Goal: Information Seeking & Learning: Learn about a topic

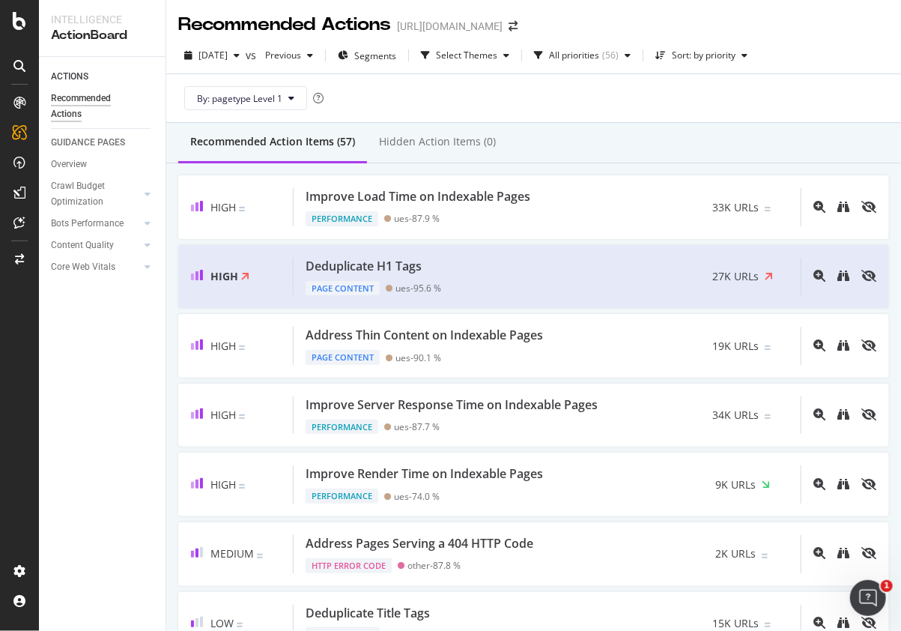
click at [157, 415] on div "ACTIONS Recommended Actions GUIDANCE PAGES Overview Crawl Budget Optimization L…" at bounding box center [102, 344] width 127 height 574
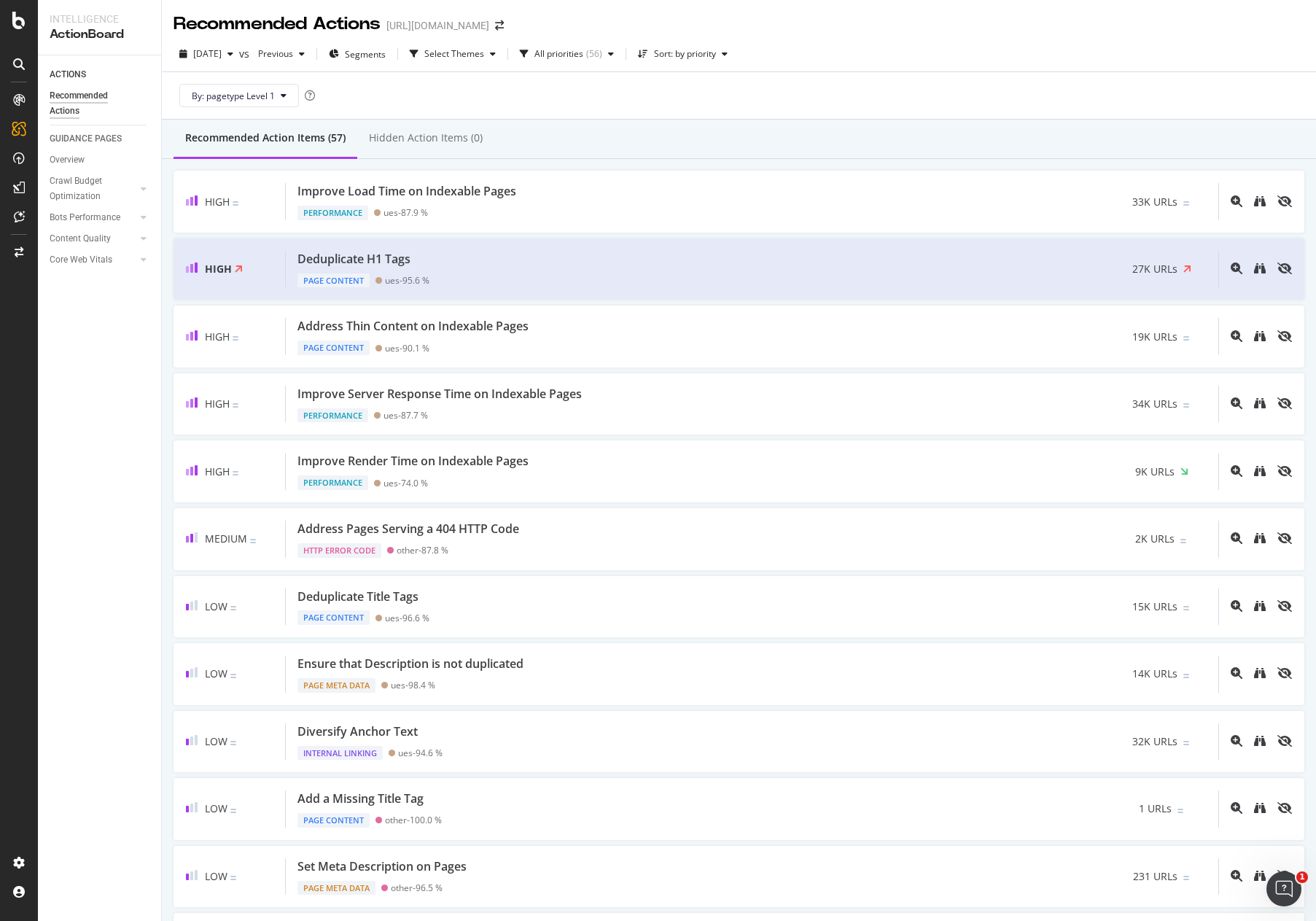
drag, startPoint x: 837, startPoint y: 1, endPoint x: 128, endPoint y: 350, distance: 790.2
click at [129, 392] on div "ACTIONS Recommended Actions GUIDANCE PAGES Overview Crawl Budget Optimization L…" at bounding box center [99, 488] width 124 height 866
click at [59, 219] on div "RealKeywords" at bounding box center [86, 216] width 65 height 15
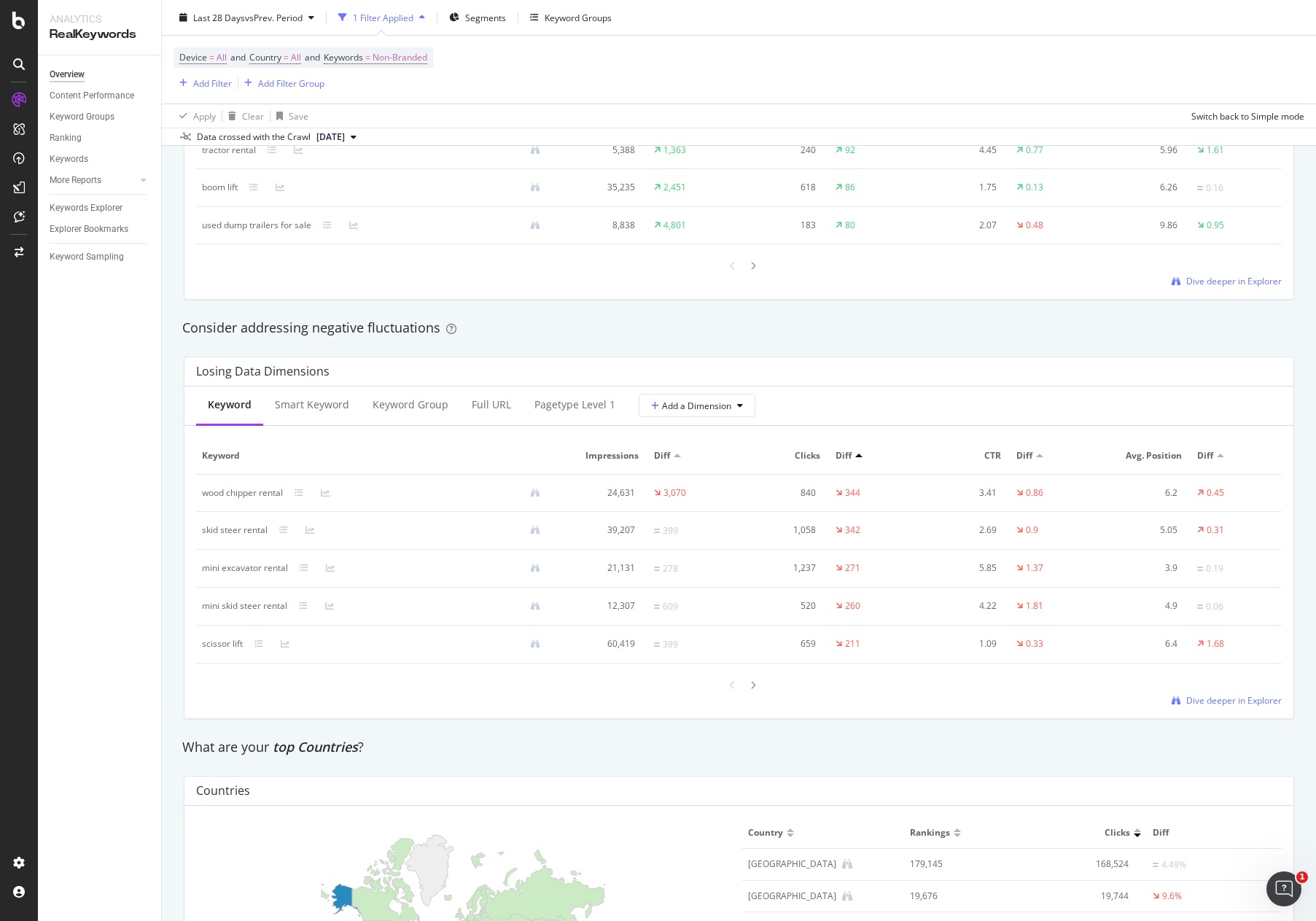
scroll to position [1531, 0]
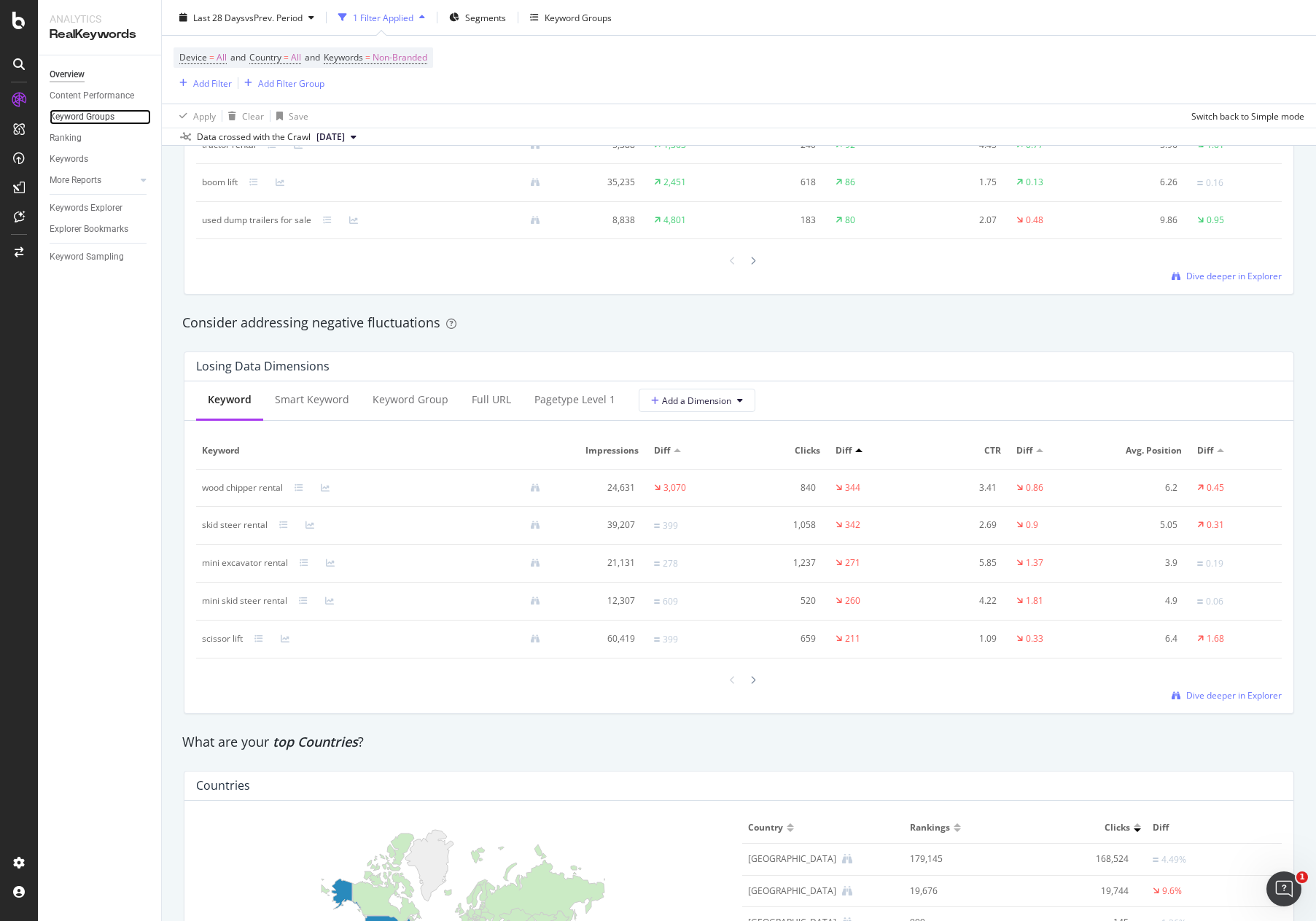
drag, startPoint x: 100, startPoint y: 122, endPoint x: 141, endPoint y: 111, distance: 42.4
click at [100, 120] on div "Keyword Groups" at bounding box center [82, 117] width 65 height 16
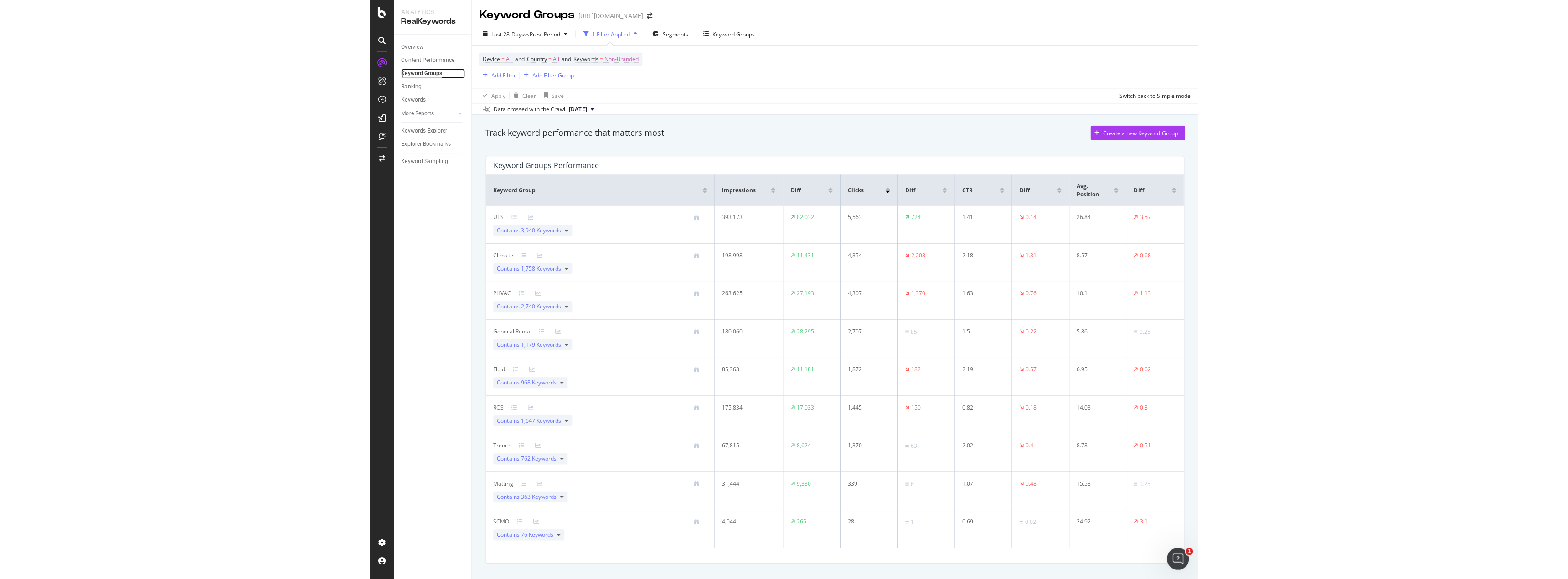
scroll to position [24, 0]
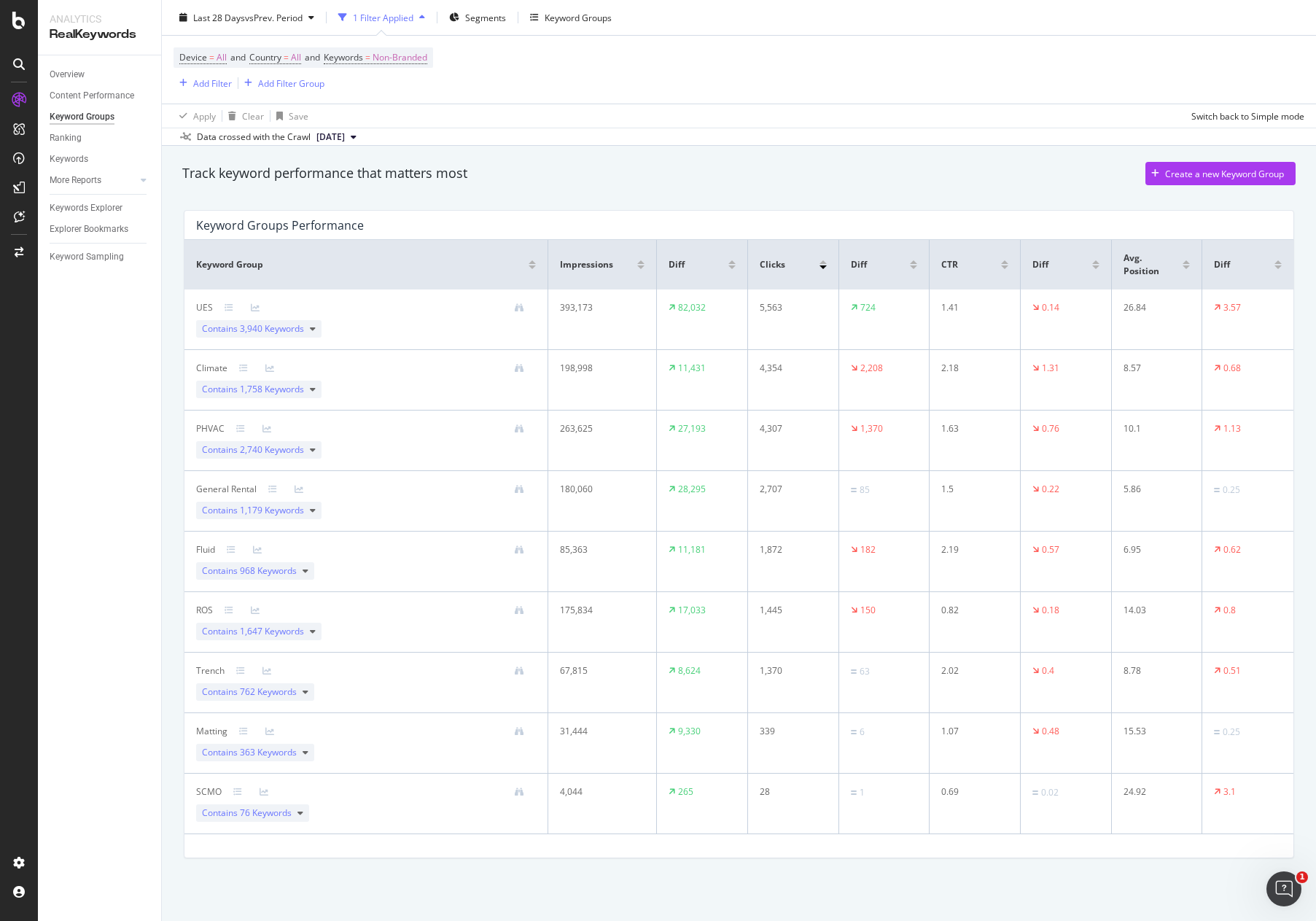
click at [571, 223] on div "Keyword Groups Performance" at bounding box center [735, 225] width 1078 height 15
click at [117, 354] on div "Overview Content Performance Keyword Groups Ranking Keywords More Reports Count…" at bounding box center [99, 488] width 124 height 866
click at [209, 489] on div "General Rental" at bounding box center [226, 489] width 60 height 13
click at [298, 487] on icon at bounding box center [299, 489] width 9 height 9
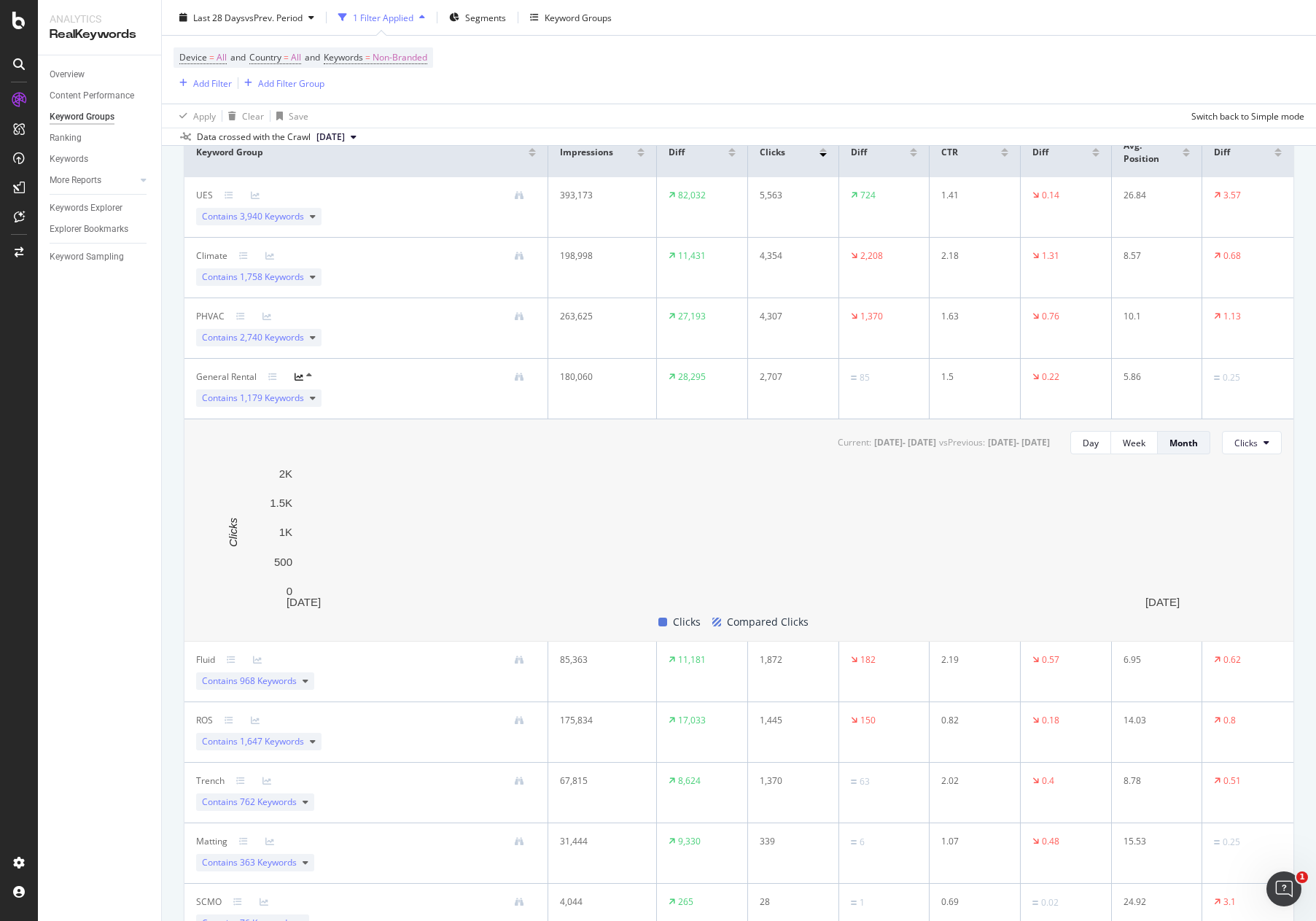
scroll to position [184, 0]
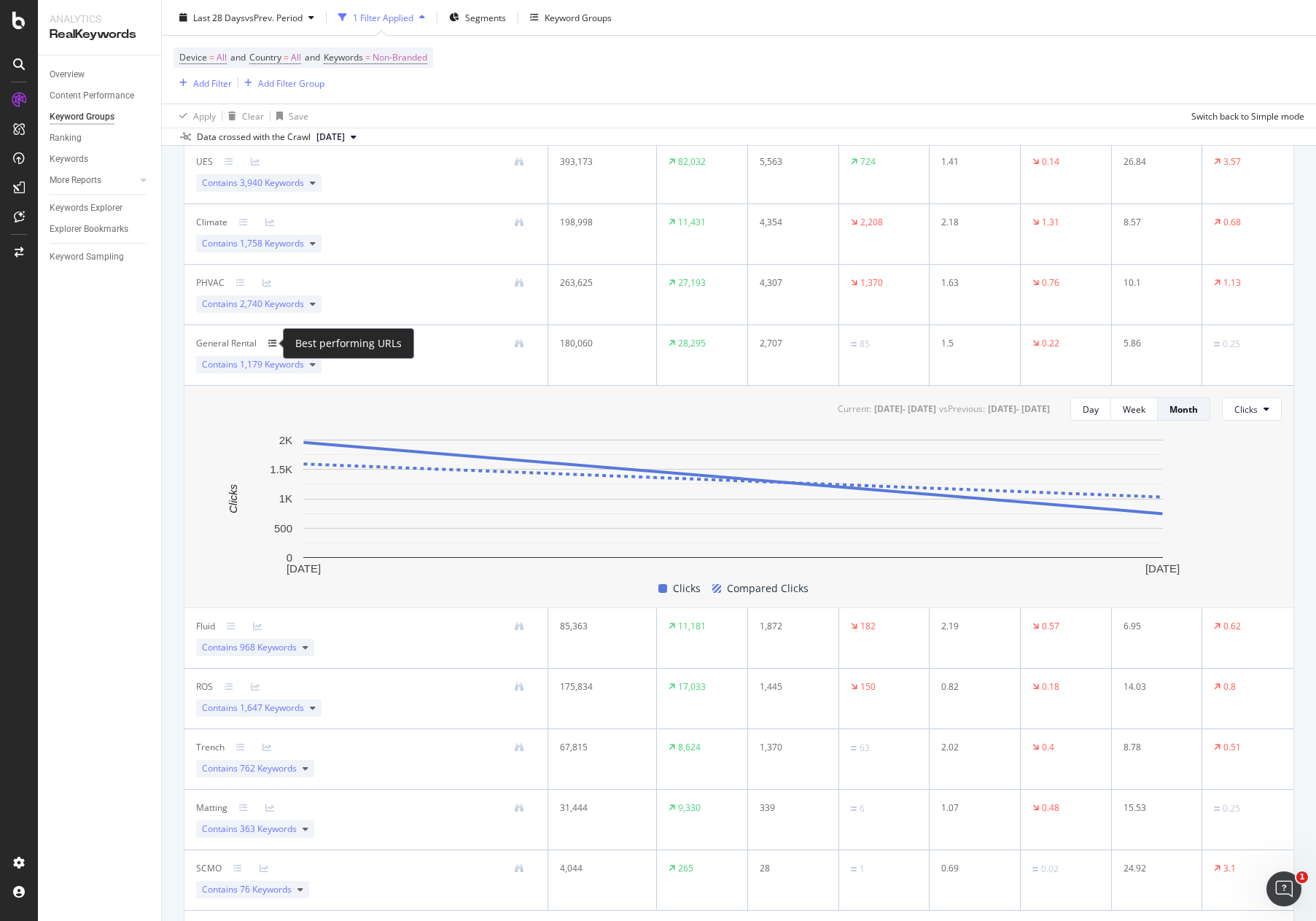
click at [271, 345] on icon at bounding box center [273, 343] width 9 height 9
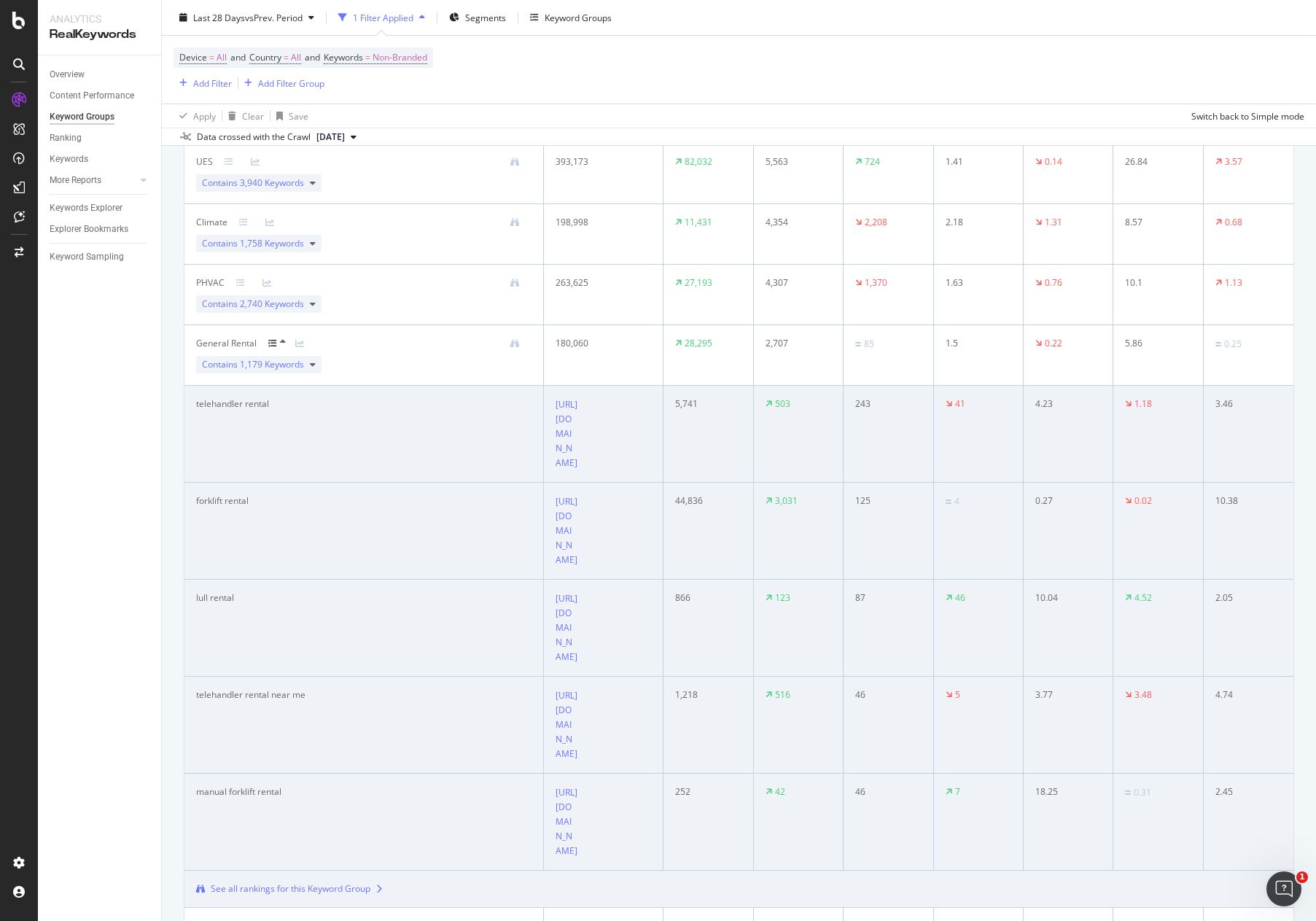
click at [282, 338] on icon at bounding box center [283, 342] width 6 height 9
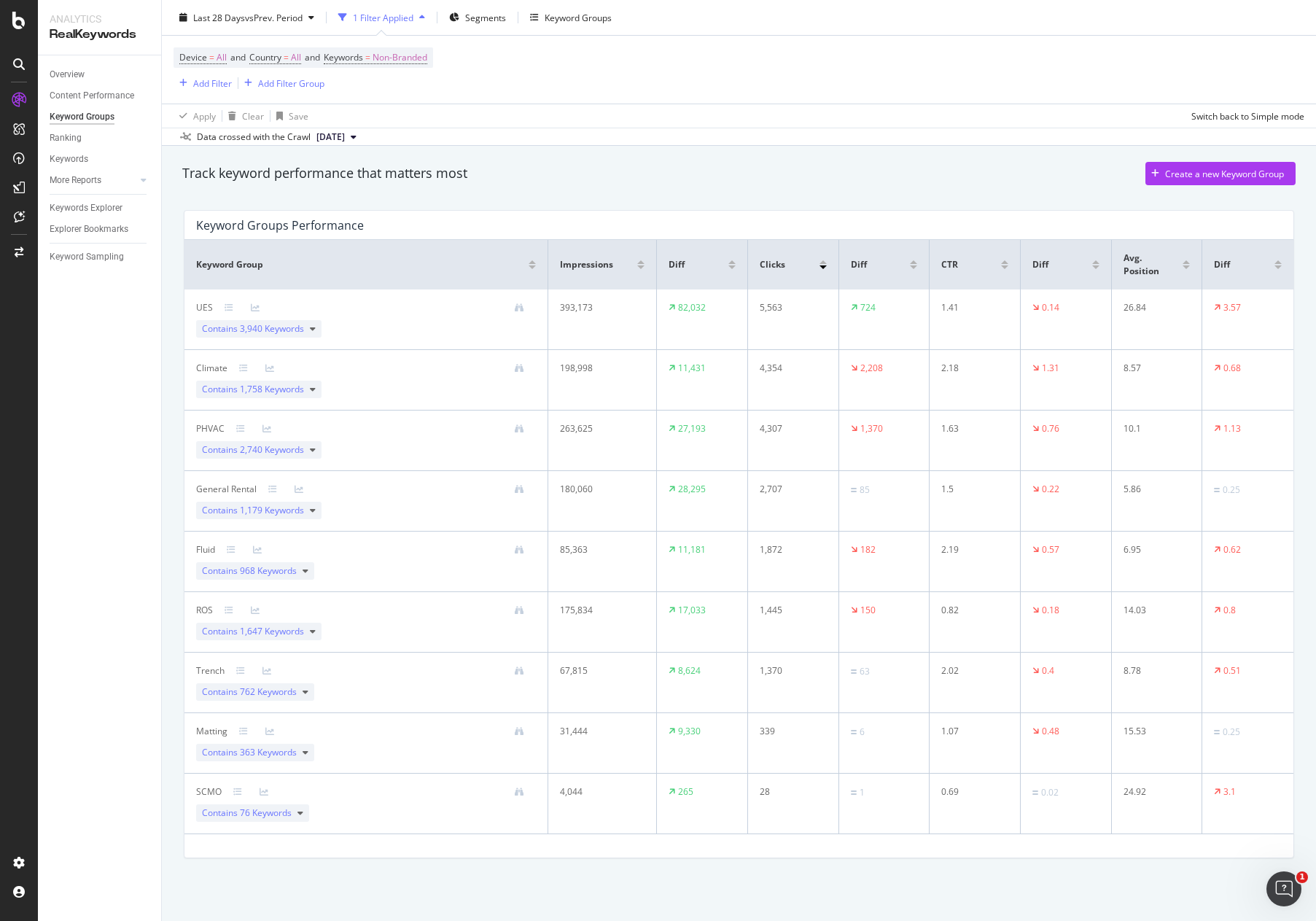
scroll to position [38, 0]
click at [261, 613] on icon at bounding box center [264, 792] width 9 height 9
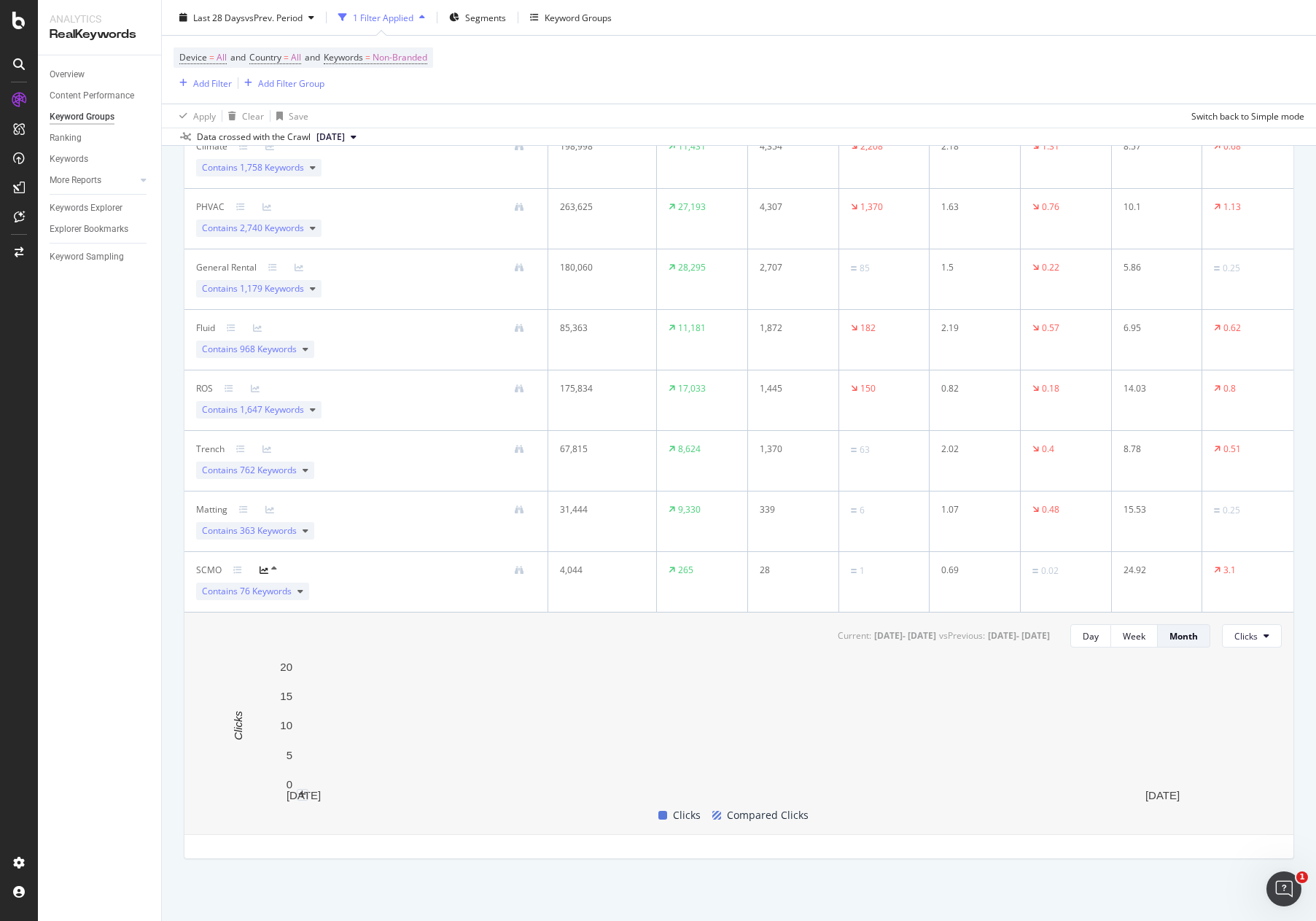
scroll to position [260, 0]
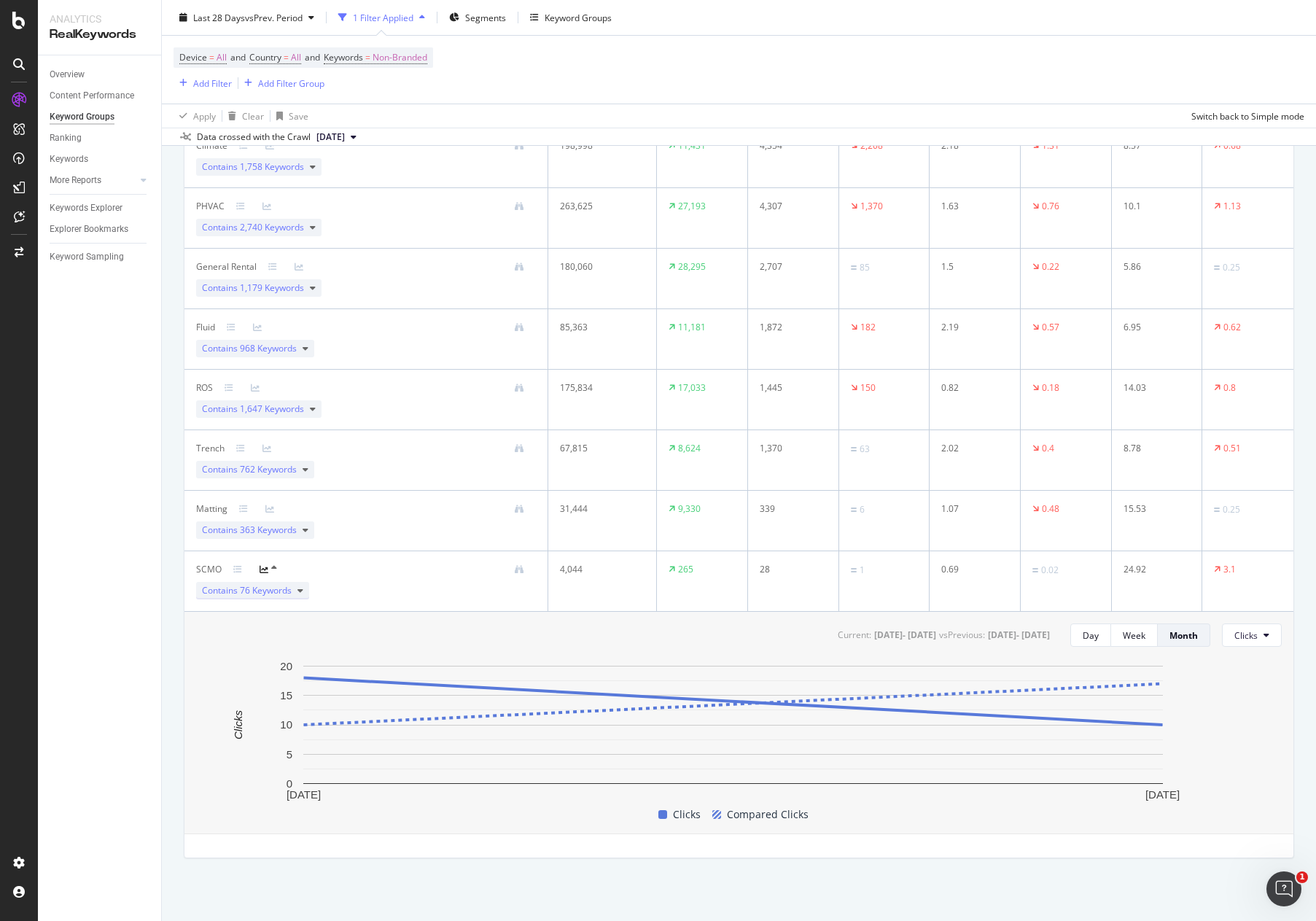
click at [296, 593] on div "Contains 76 Keywords" at bounding box center [252, 591] width 113 height 18
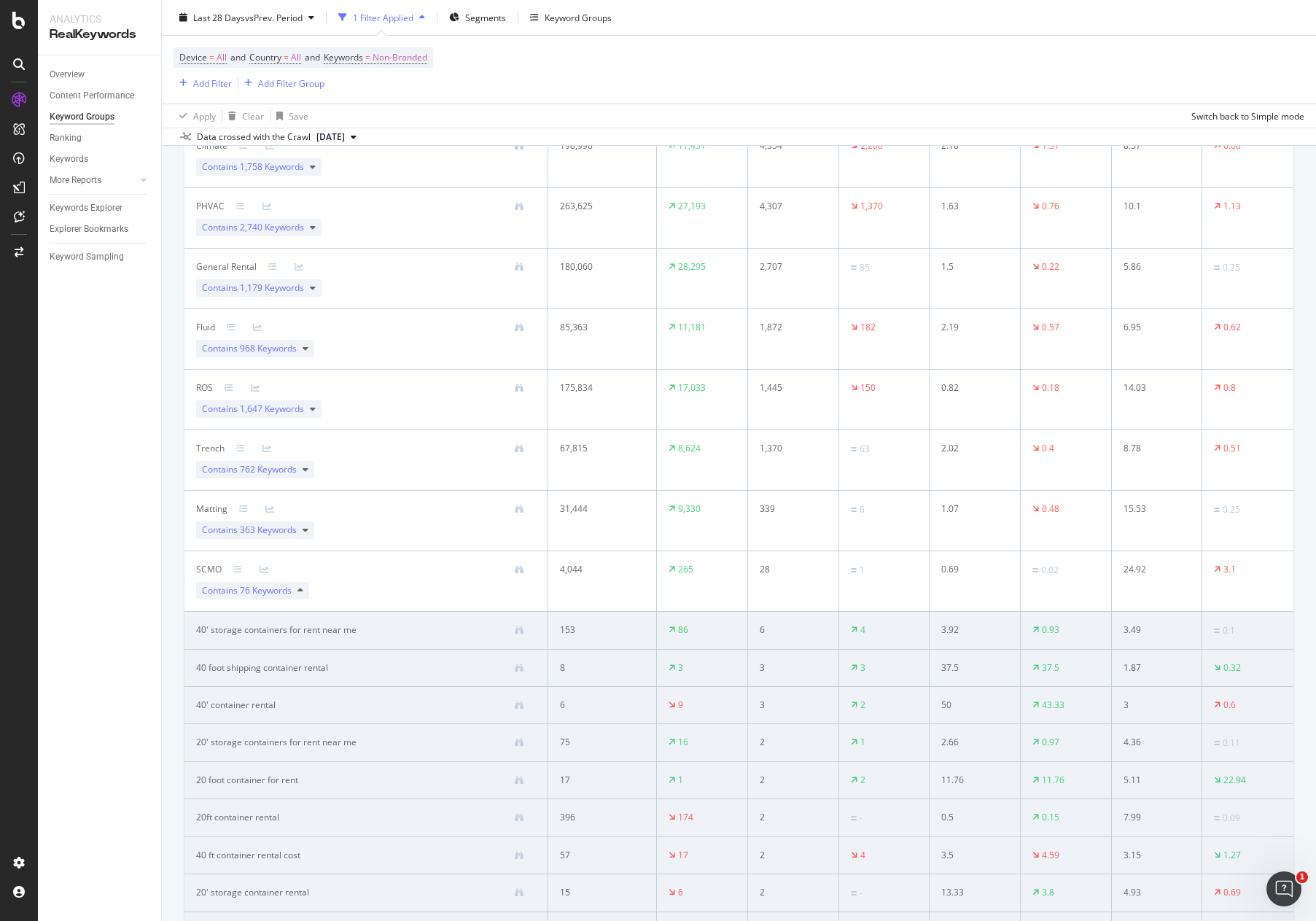
scroll to position [0, 0]
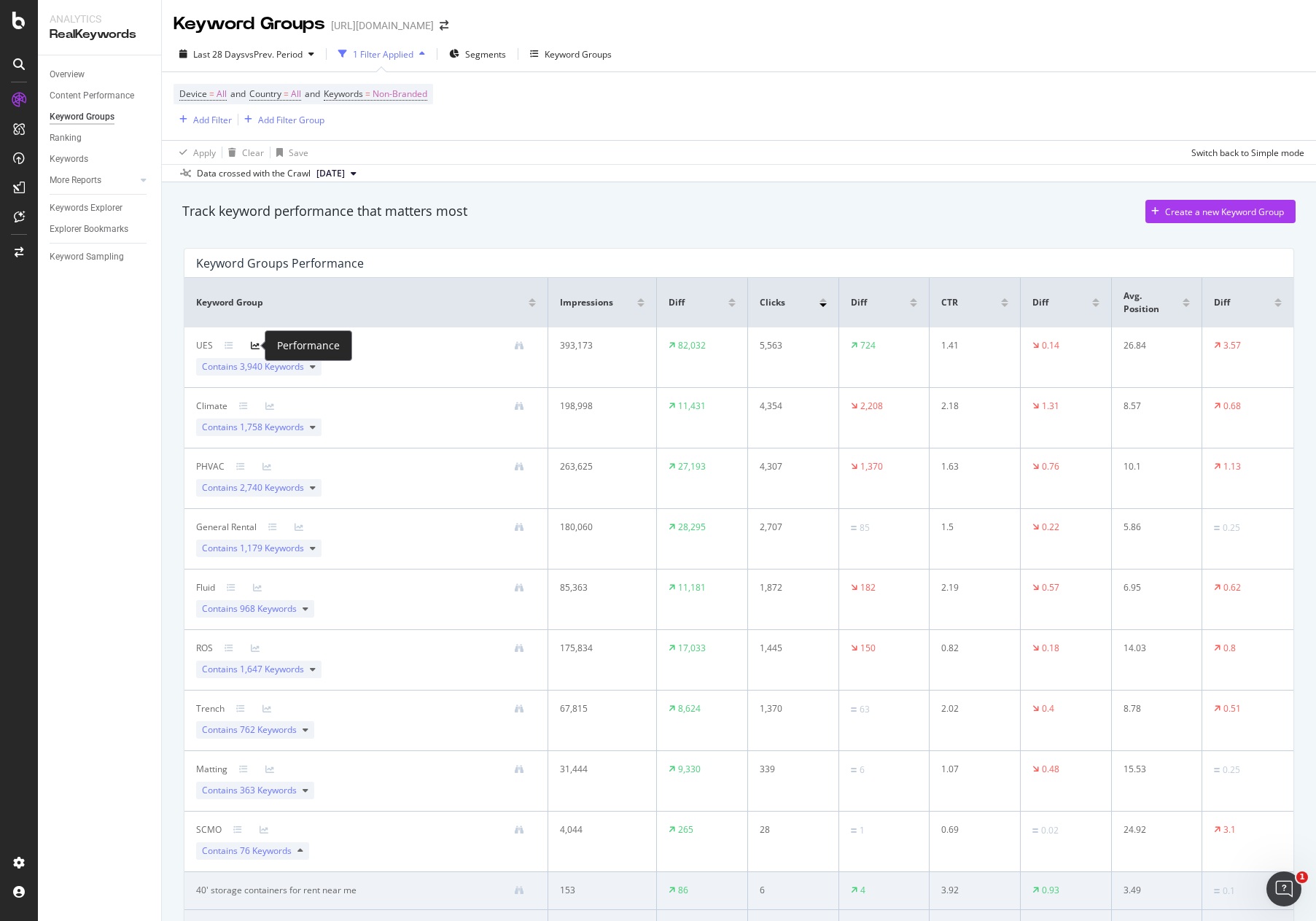
click at [257, 347] on icon at bounding box center [255, 345] width 9 height 9
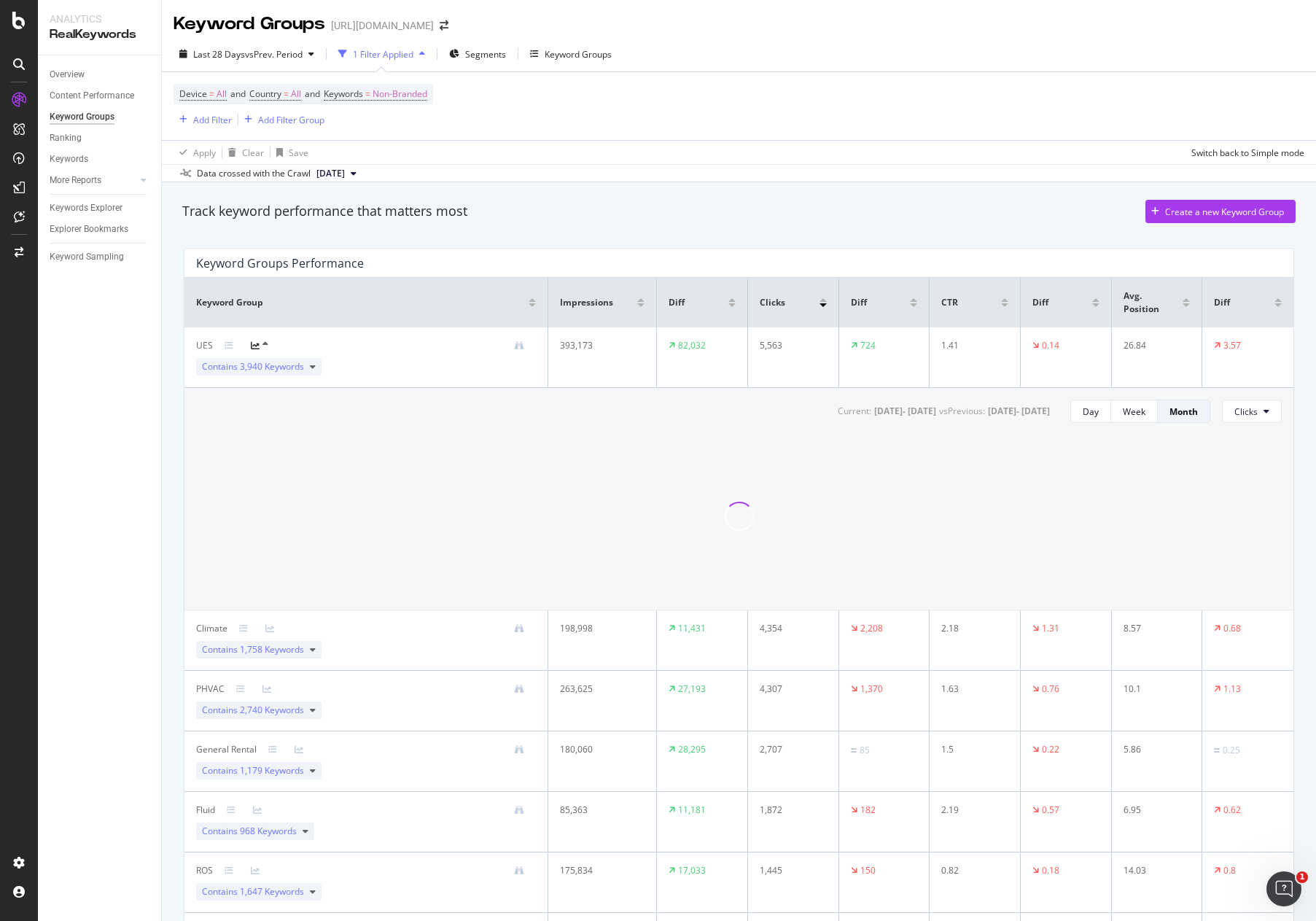
click at [256, 343] on icon at bounding box center [255, 345] width 9 height 9
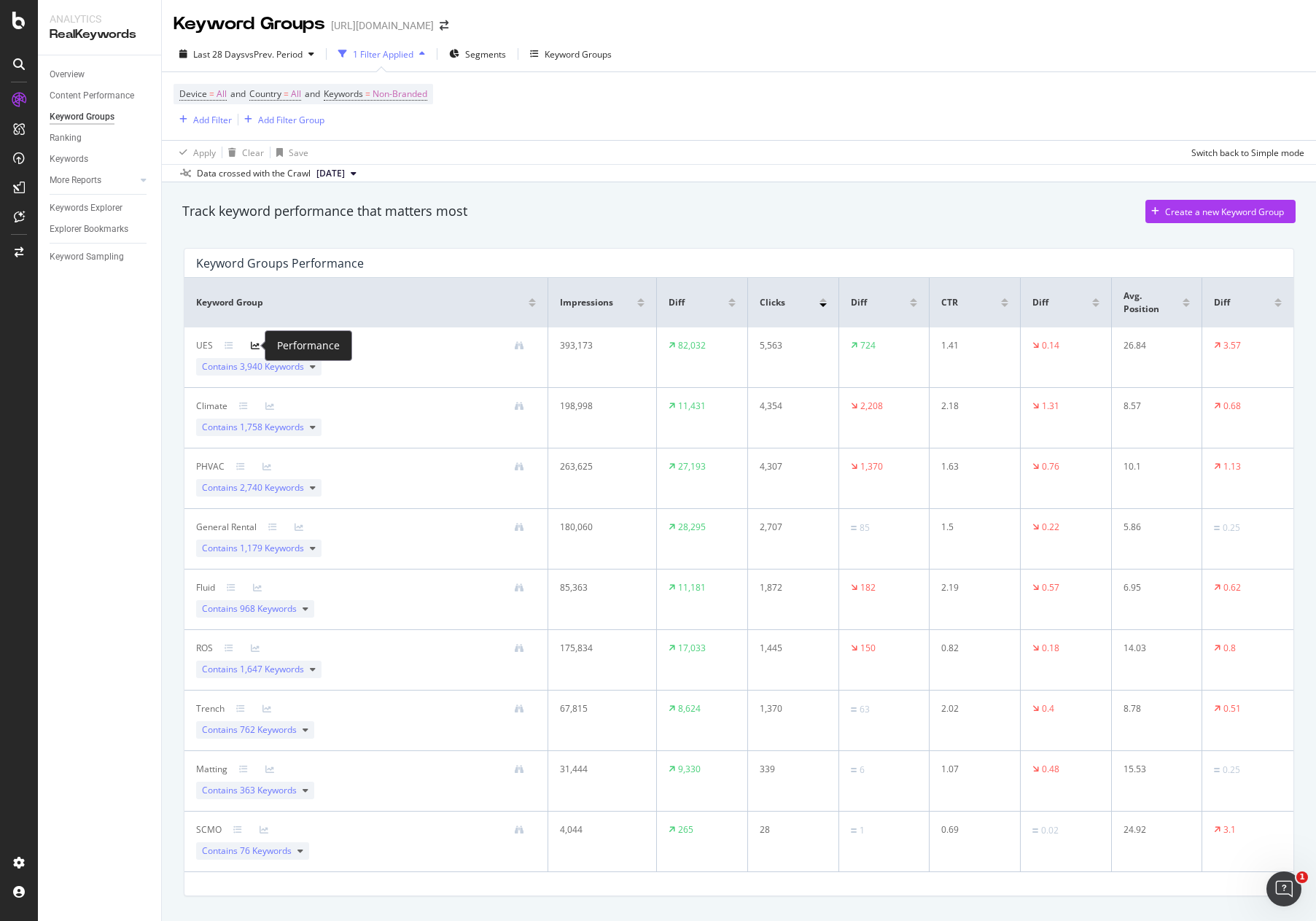
click at [256, 343] on icon at bounding box center [255, 345] width 9 height 9
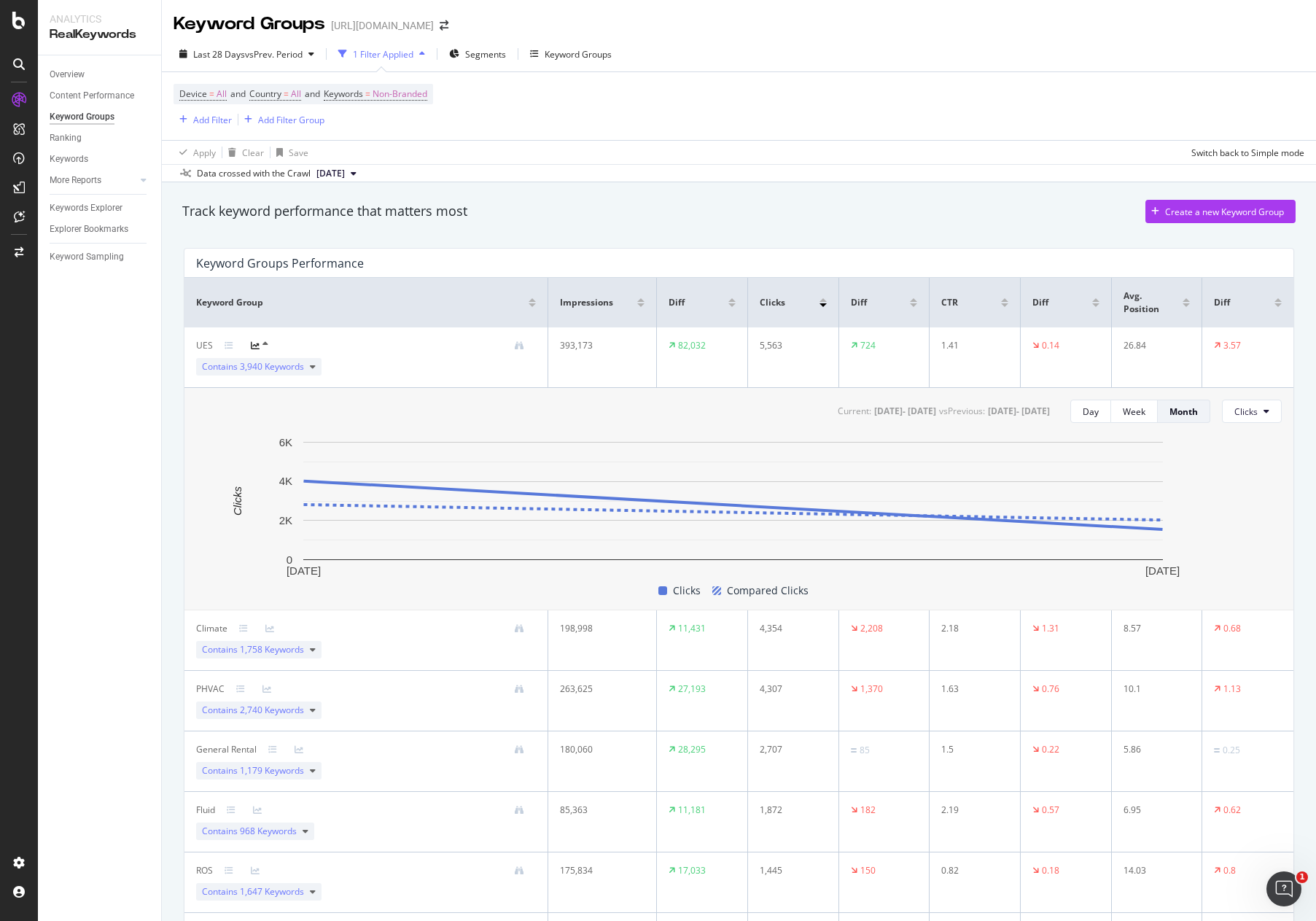
click at [268, 343] on div at bounding box center [265, 346] width 27 height 12
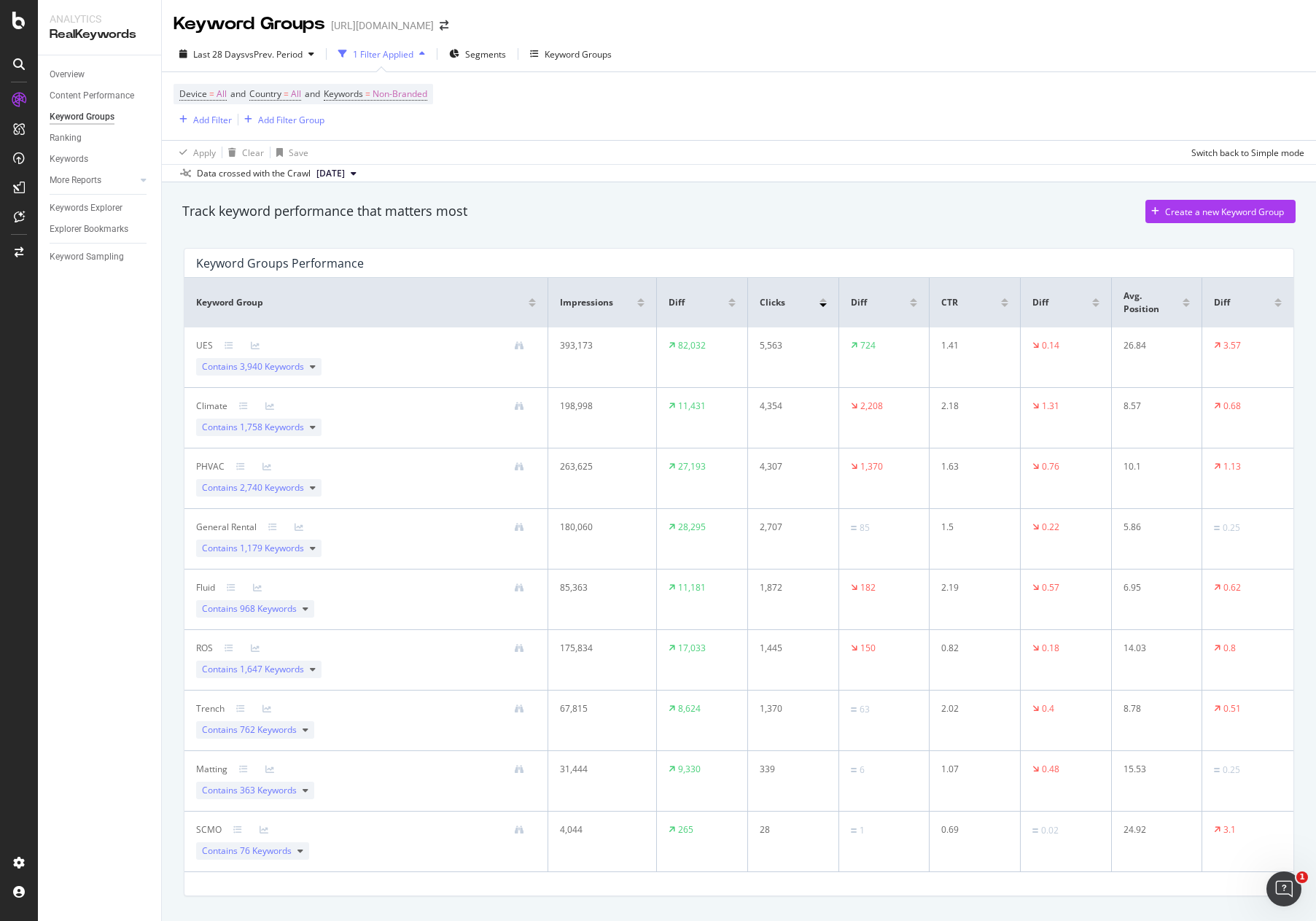
scroll to position [38, 0]
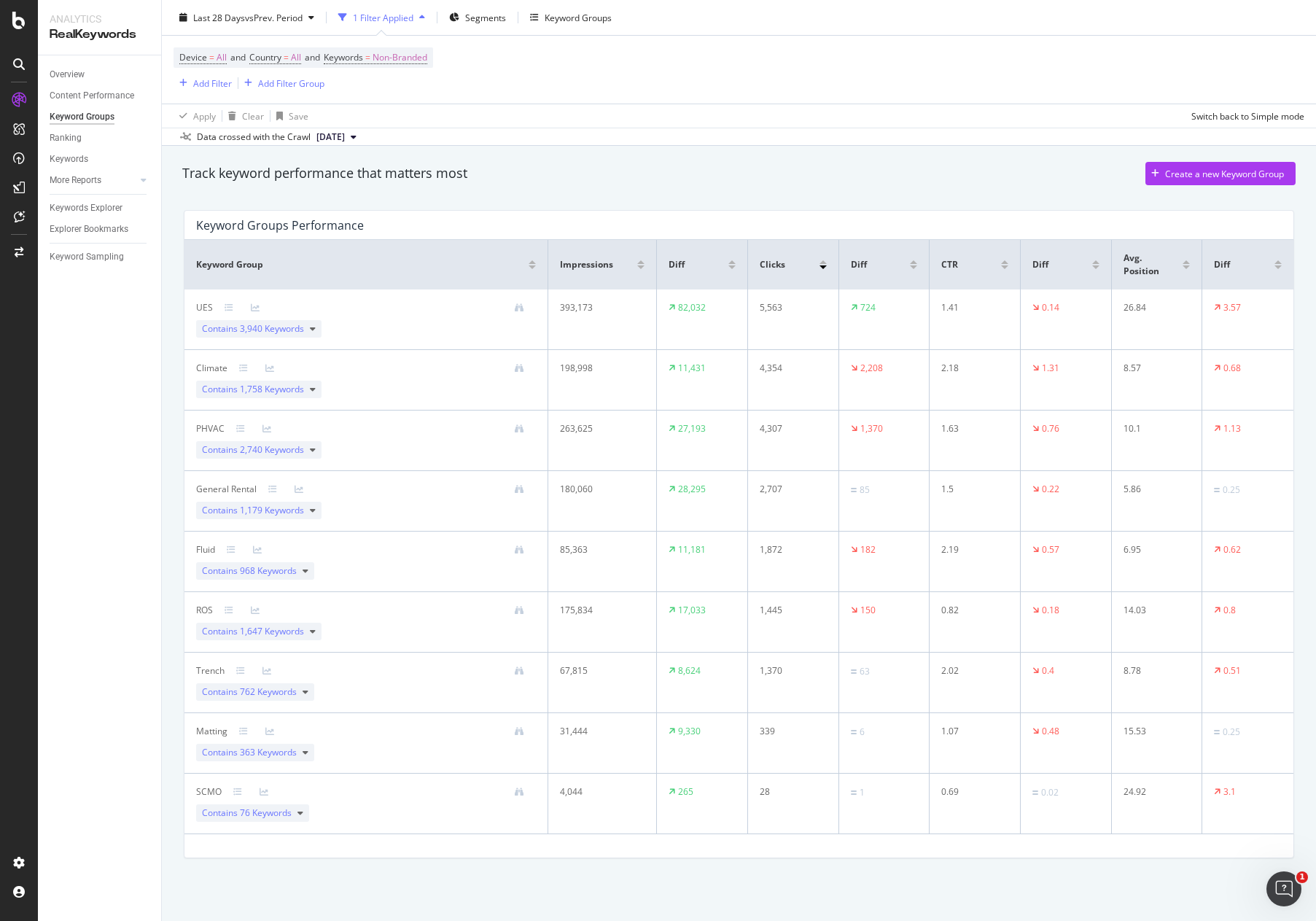
click at [449, 487] on div at bounding box center [396, 490] width 279 height 10
click at [519, 489] on icon at bounding box center [519, 489] width 9 height 9
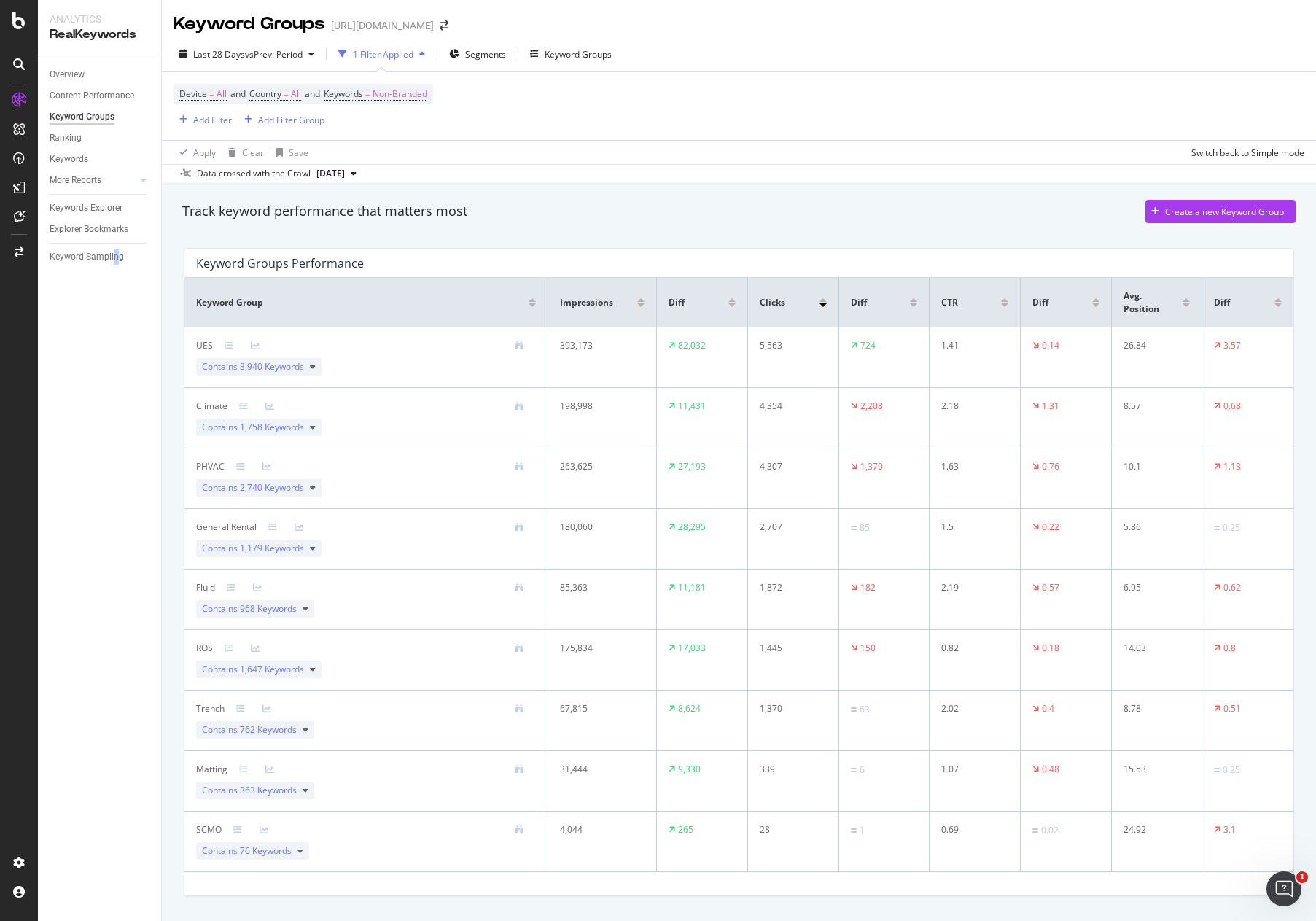
drag, startPoint x: 112, startPoint y: 414, endPoint x: 115, endPoint y: 407, distance: 7.6
click at [115, 407] on div "Overview Content Performance Keyword Groups Ranking Keywords More Reports Count…" at bounding box center [99, 488] width 124 height 866
click at [100, 372] on div "Overview Content Performance Keyword Groups Ranking Keywords More Reports Count…" at bounding box center [99, 488] width 124 height 866
drag, startPoint x: 66, startPoint y: 356, endPoint x: 59, endPoint y: 363, distance: 9.9
click at [59, 362] on div "Overview Content Performance Keyword Groups Ranking Keywords More Reports Count…" at bounding box center [99, 488] width 124 height 866
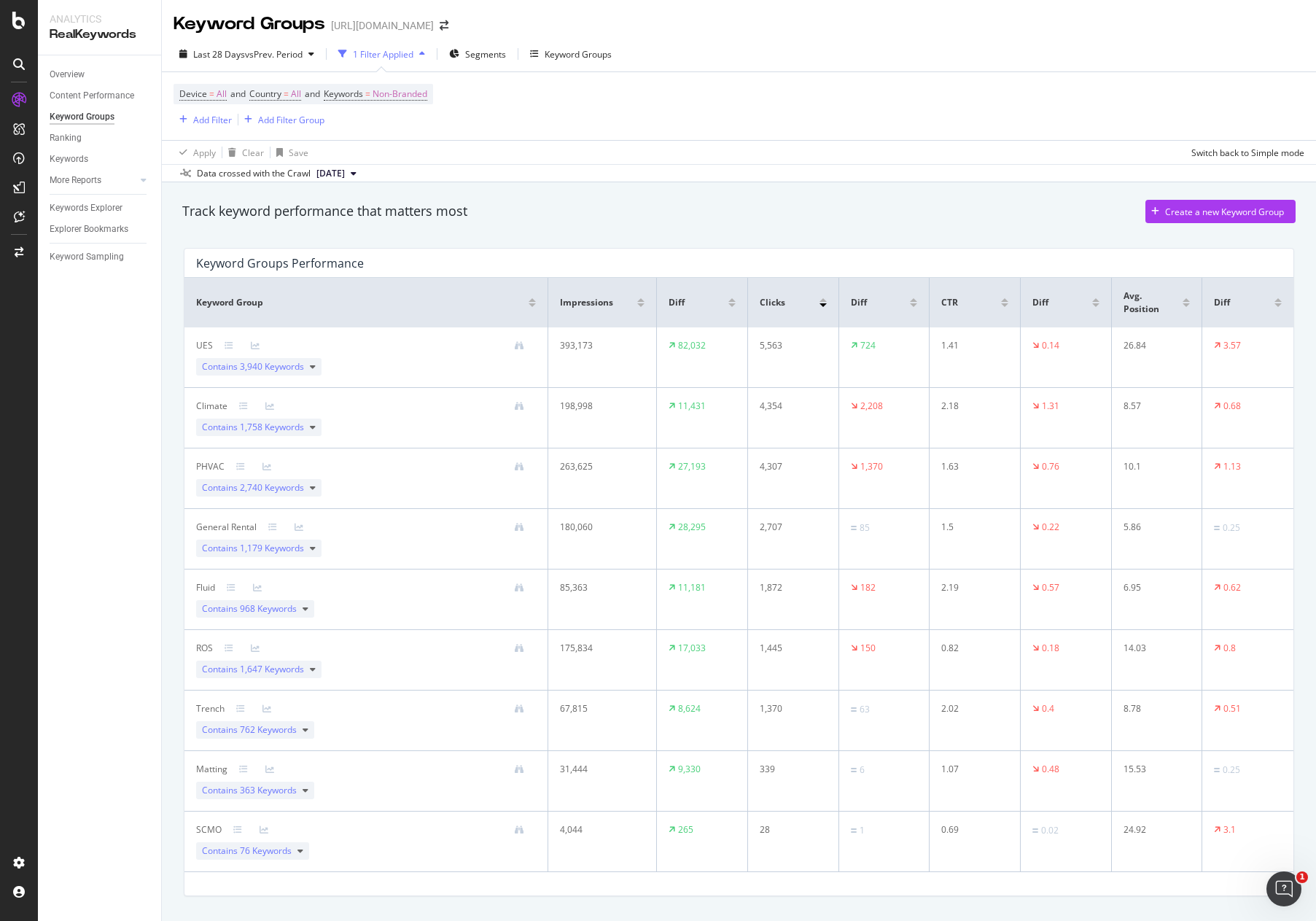
drag, startPoint x: 148, startPoint y: 479, endPoint x: 144, endPoint y: 472, distance: 8.1
click at [147, 479] on div "Overview Content Performance Keyword Groups Ranking Keywords More Reports Count…" at bounding box center [99, 488] width 124 height 866
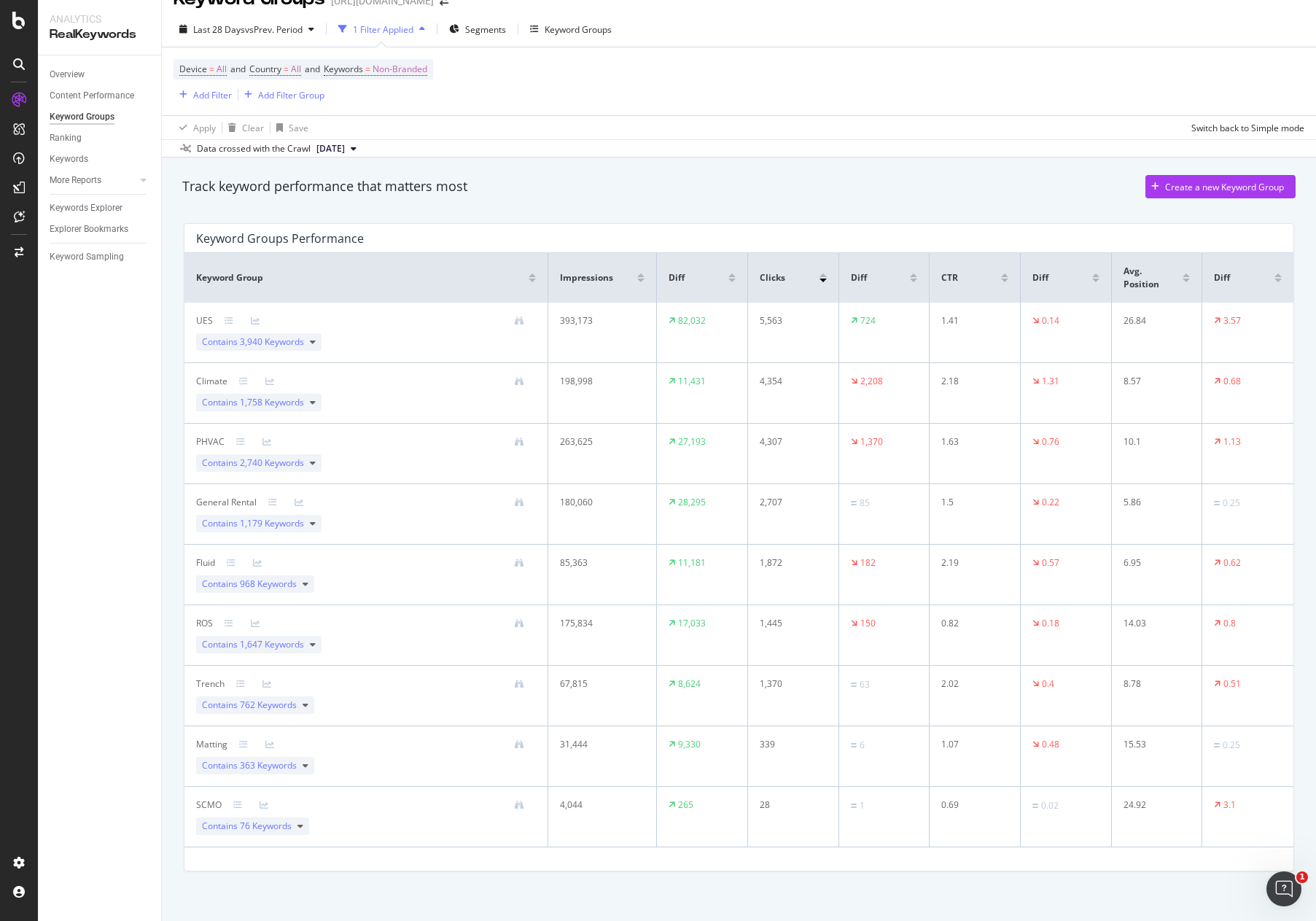
scroll to position [38, 0]
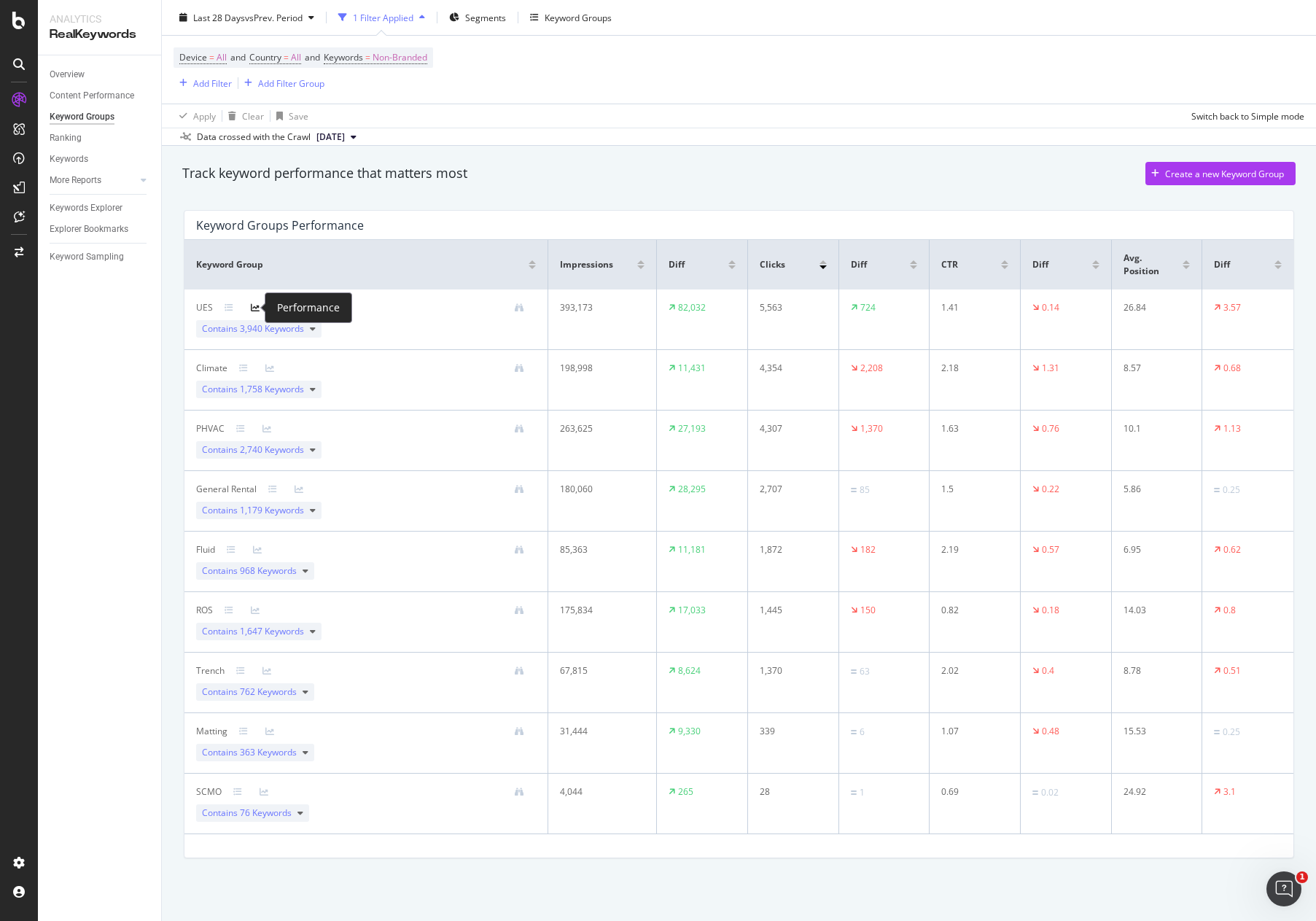
click at [254, 311] on icon at bounding box center [255, 308] width 9 height 9
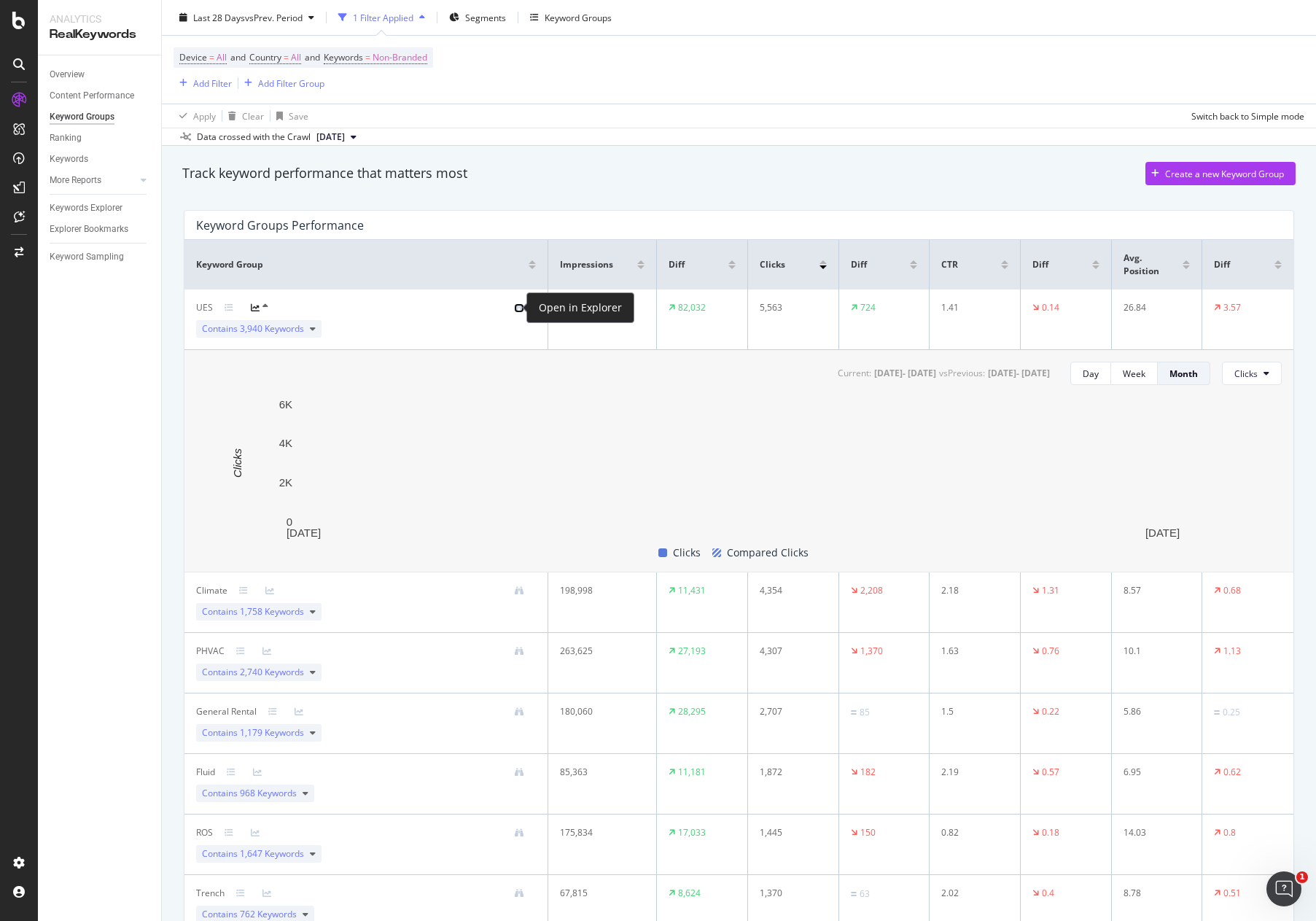
click at [508, 306] on link at bounding box center [516, 309] width 16 height 10
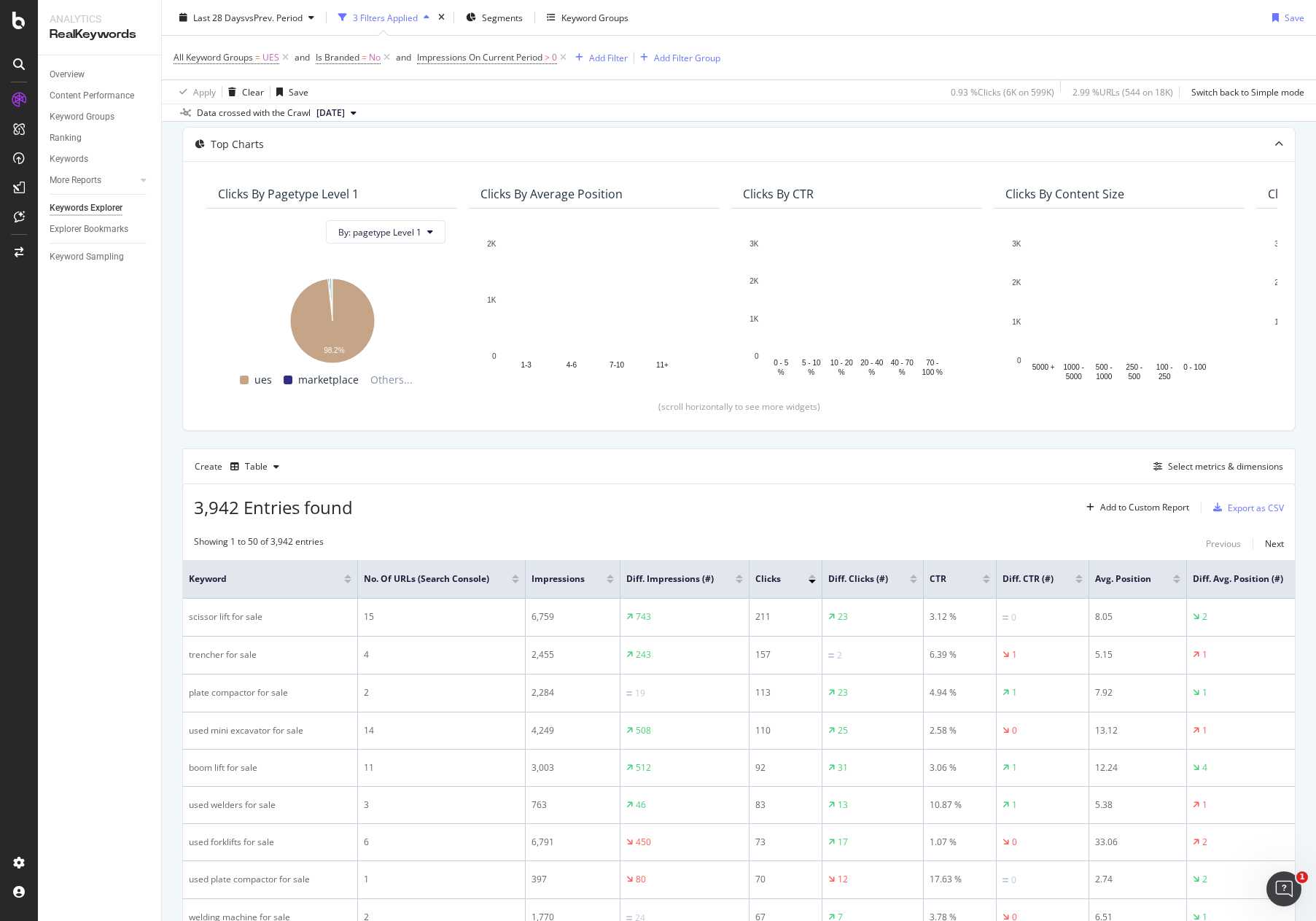
scroll to position [73, 0]
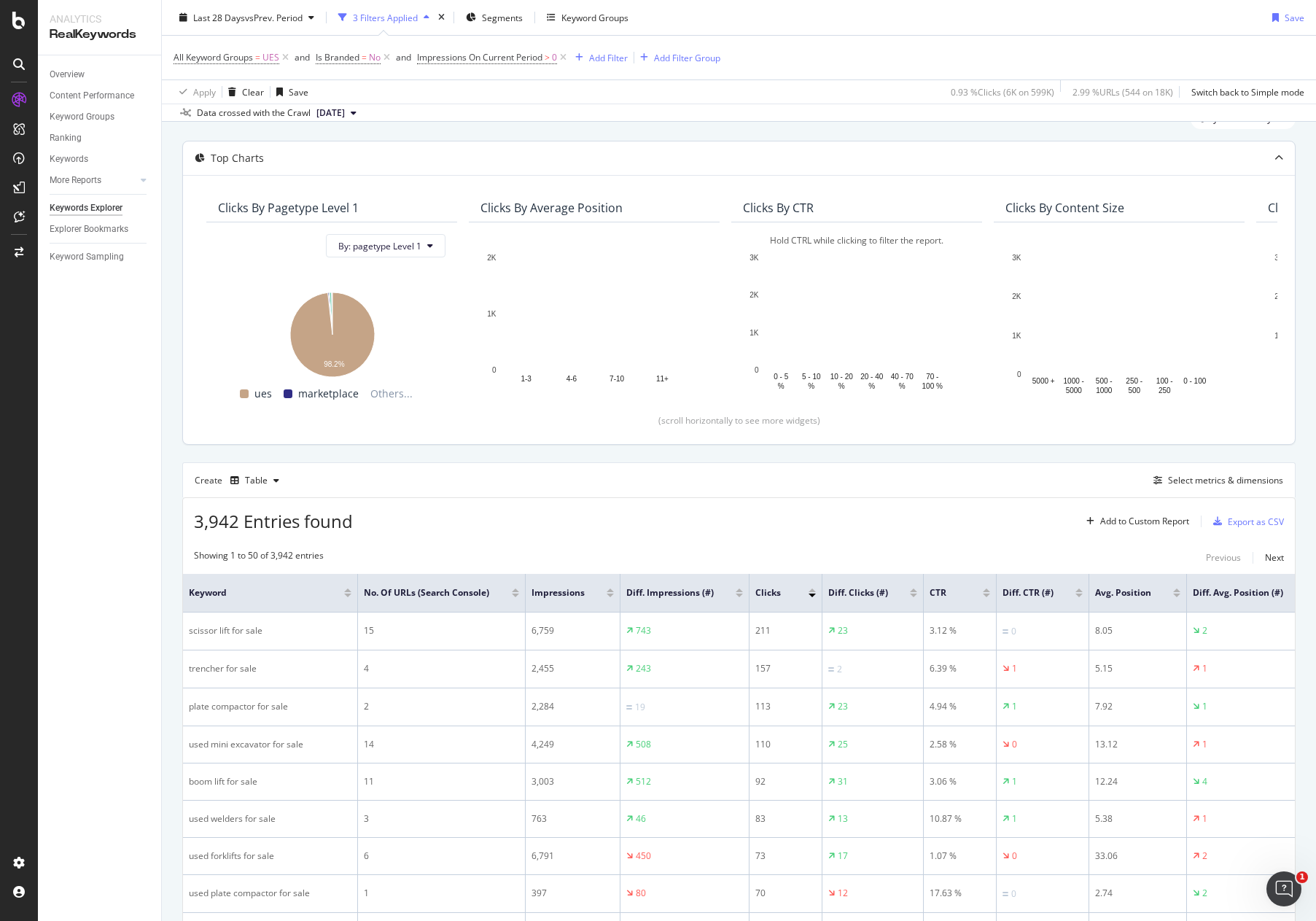
scroll to position [0, 0]
